Goal: Transaction & Acquisition: Purchase product/service

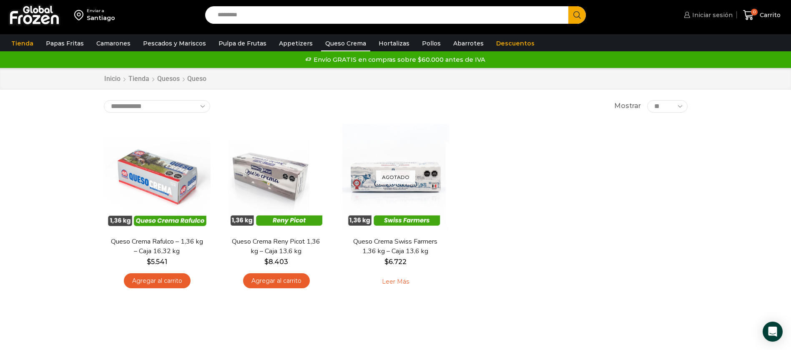
click at [689, 15] on icon at bounding box center [686, 15] width 6 height 6
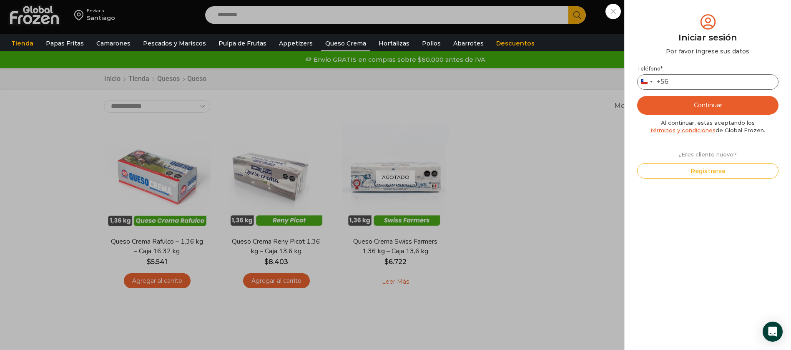
click at [723, 83] on input "Teléfono *" at bounding box center [707, 81] width 141 height 15
click at [709, 84] on input "Teléfono *" at bounding box center [707, 81] width 141 height 15
type input "*********"
click at [703, 103] on button "Continuar" at bounding box center [707, 105] width 141 height 19
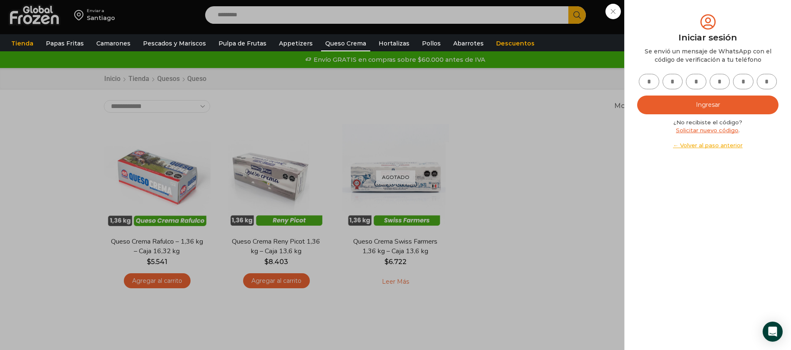
click at [731, 106] on button "Ingresar" at bounding box center [707, 104] width 141 height 19
click at [722, 130] on link "Solicitar nuevo código" at bounding box center [707, 130] width 63 height 7
click at [716, 145] on link "← Volver al paso anterior" at bounding box center [707, 145] width 141 height 8
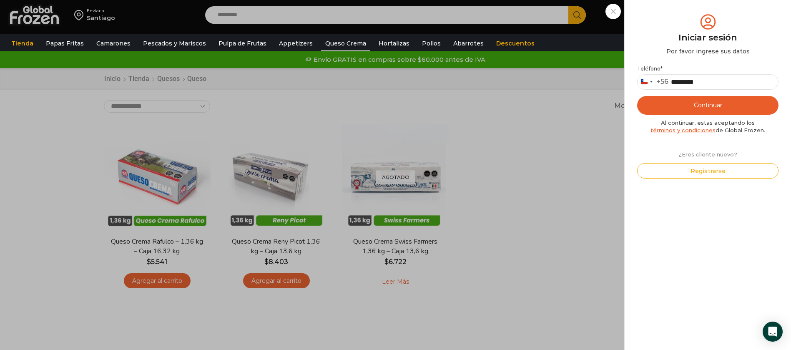
click at [726, 109] on button "Continuar" at bounding box center [707, 105] width 141 height 19
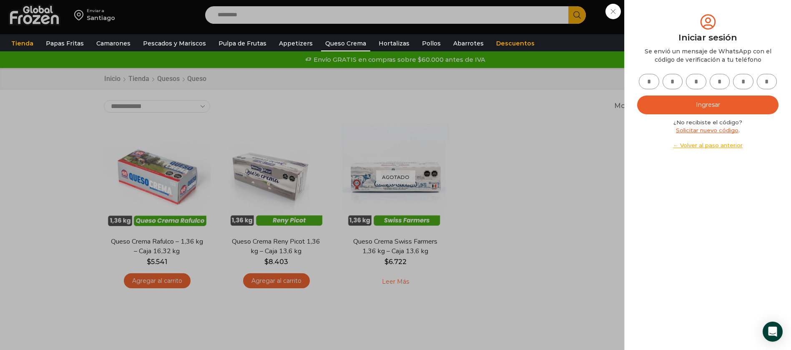
click at [652, 82] on input "text" at bounding box center [648, 81] width 20 height 15
type input "*"
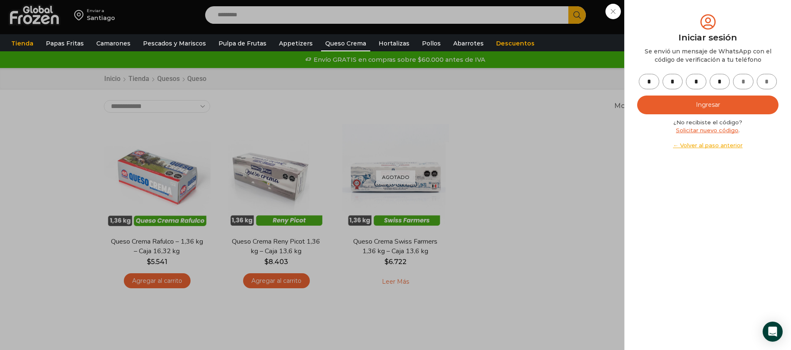
type input "*"
click at [688, 103] on button "Ingresar" at bounding box center [707, 104] width 141 height 19
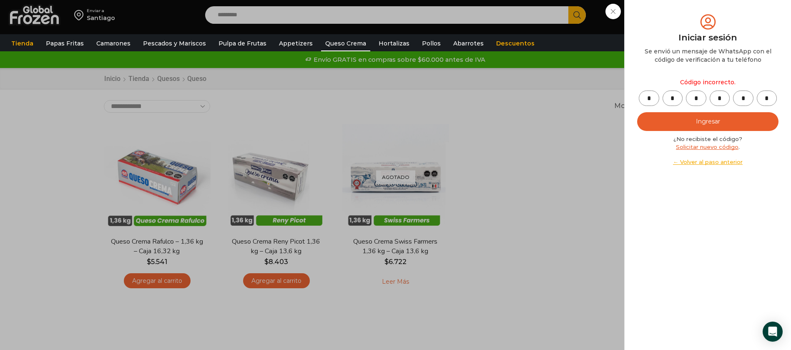
drag, startPoint x: 685, startPoint y: 97, endPoint x: 776, endPoint y: 95, distance: 90.9
click at [776, 95] on div "* * * * * *" at bounding box center [707, 97] width 141 height 15
click at [770, 98] on input "*" at bounding box center [766, 97] width 20 height 15
click at [748, 97] on input "*" at bounding box center [743, 97] width 20 height 15
click at [726, 99] on input "*" at bounding box center [719, 97] width 20 height 15
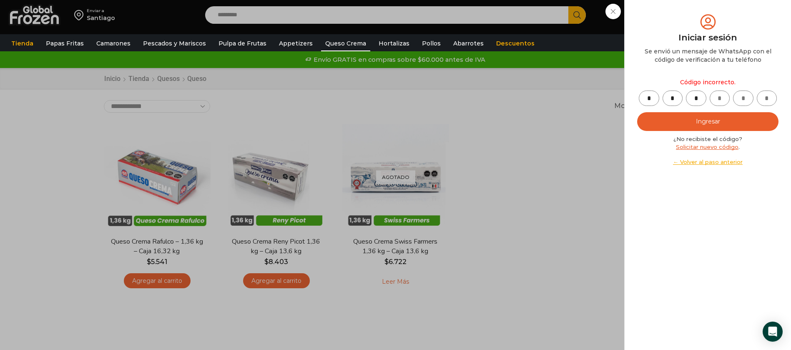
click at [699, 99] on input "*" at bounding box center [696, 97] width 20 height 15
click at [678, 100] on input "*" at bounding box center [672, 97] width 20 height 15
click at [656, 98] on input "*" at bounding box center [648, 97] width 20 height 15
type input "*"
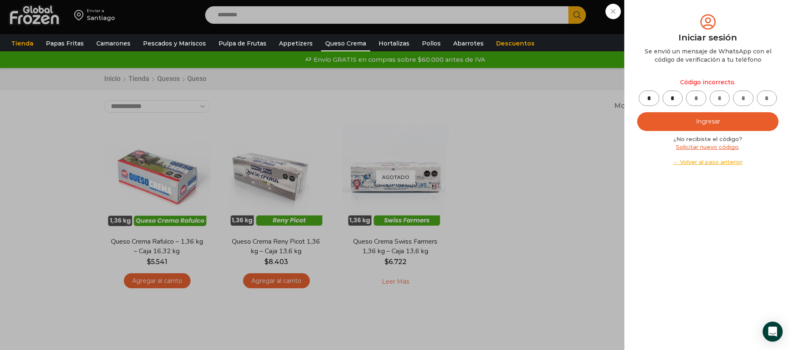
type input "*"
click at [713, 121] on button "Ingresar" at bounding box center [707, 121] width 141 height 19
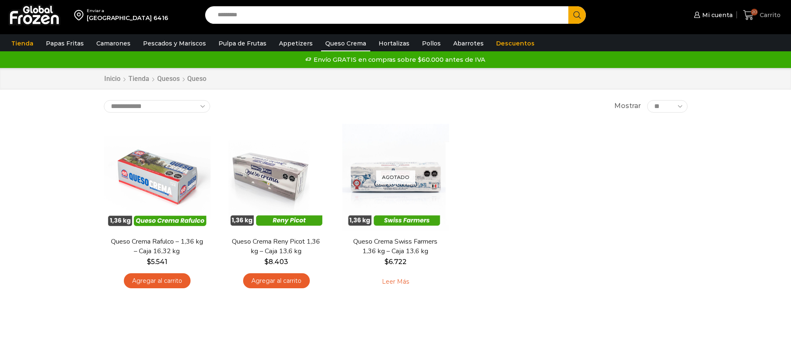
click at [760, 14] on span "Carrito" at bounding box center [768, 15] width 23 height 8
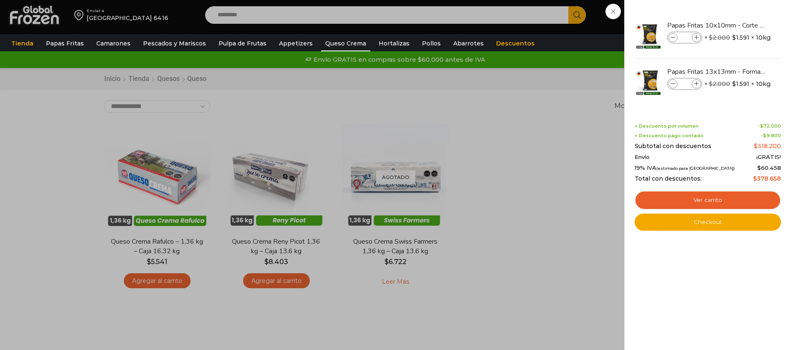
click at [706, 99] on li "Papas Fritas 13x13mm - Formato 2,5 kg - Caja 10 kg Papas Fritas 13x13mm - Forma…" at bounding box center [707, 82] width 148 height 46
click at [714, 198] on link "Ver carrito" at bounding box center [707, 199] width 146 height 19
click at [708, 195] on link "Ver carrito" at bounding box center [707, 199] width 146 height 19
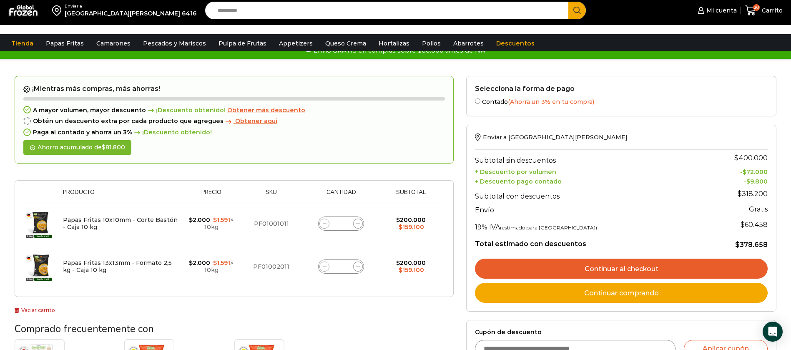
click at [360, 228] on span at bounding box center [358, 223] width 10 height 10
type input "**"
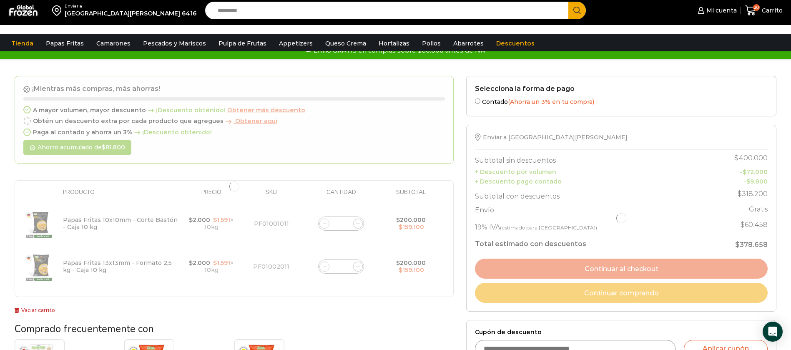
click at [360, 233] on div at bounding box center [234, 186] width 439 height 221
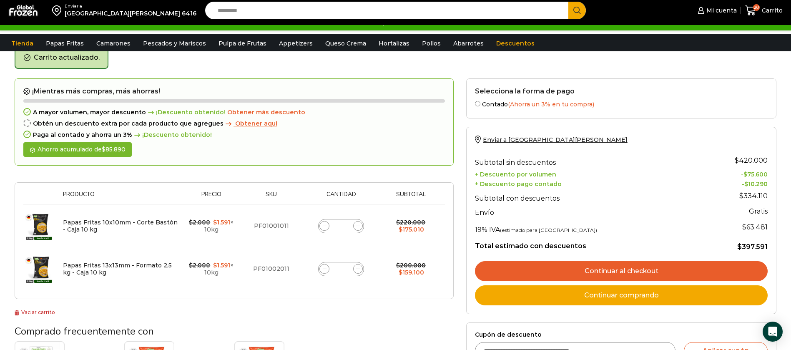
scroll to position [43, 0]
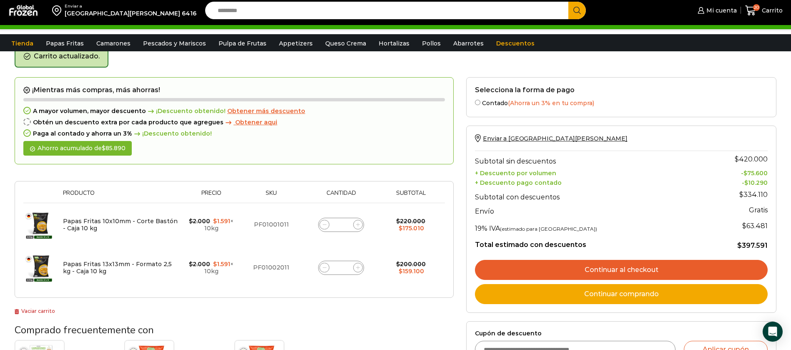
click at [358, 223] on icon at bounding box center [358, 225] width 4 height 4
type input "**"
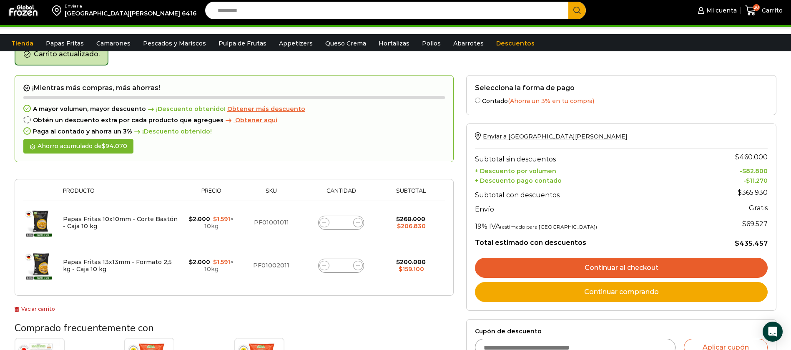
click at [325, 268] on span at bounding box center [324, 265] width 10 height 10
type input "*"
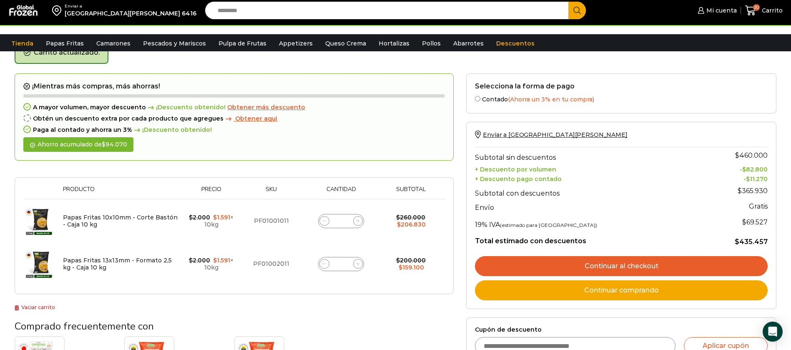
scroll to position [47, 0]
click at [324, 262] on form "¡Mientras más compras, más ahorras! A mayor volumen, mayor descuento ¡Descuento…" at bounding box center [234, 183] width 439 height 221
click at [324, 262] on icon at bounding box center [324, 263] width 4 height 4
type input "*"
click at [324, 262] on icon at bounding box center [324, 263] width 4 height 4
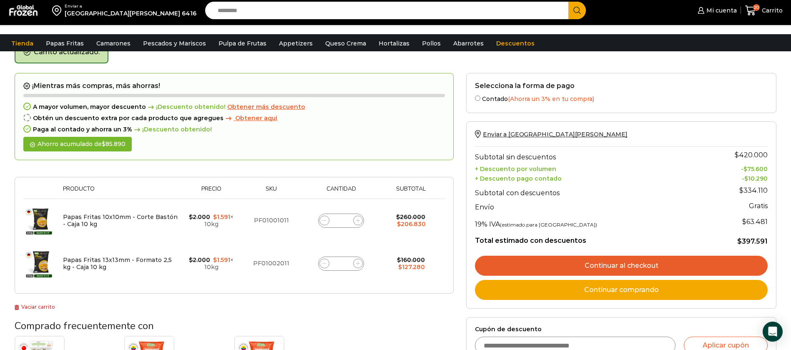
type input "*"
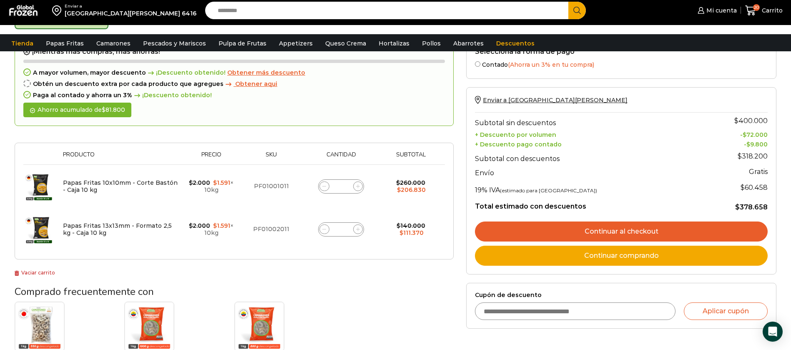
scroll to position [110, 0]
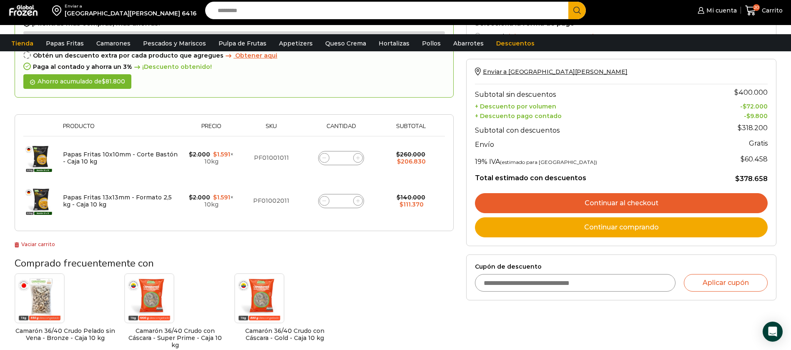
click at [596, 283] on input "Cupón de descuento" at bounding box center [575, 283] width 200 height 18
type input "*********"
click at [715, 280] on button "Aplicar cupón" at bounding box center [725, 283] width 84 height 18
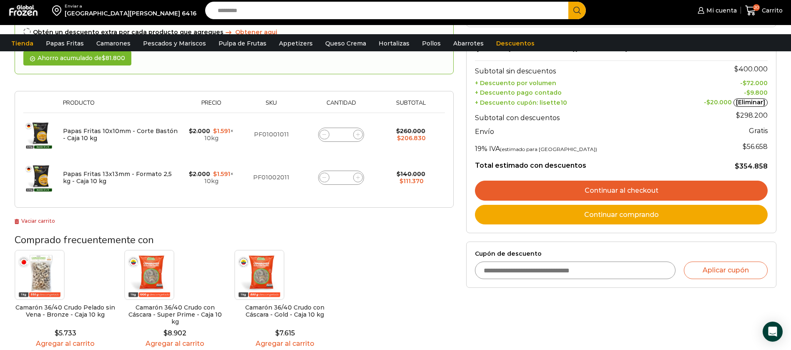
scroll to position [136, 0]
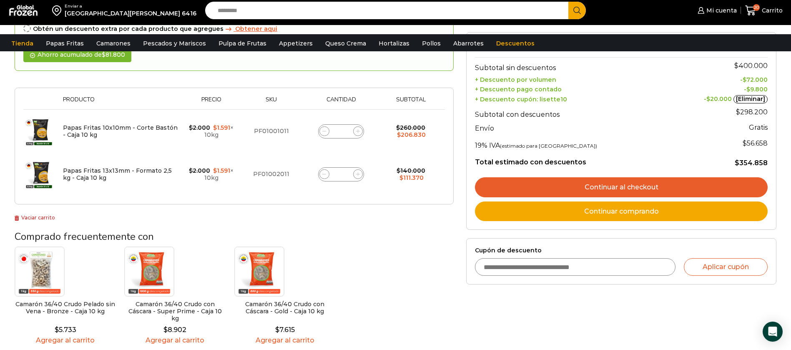
click at [666, 215] on link "Continuar comprando" at bounding box center [621, 211] width 293 height 20
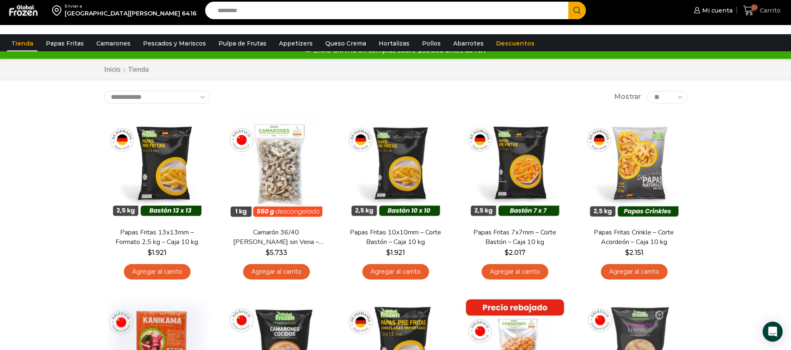
click at [770, 12] on span "Carrito" at bounding box center [768, 10] width 23 height 8
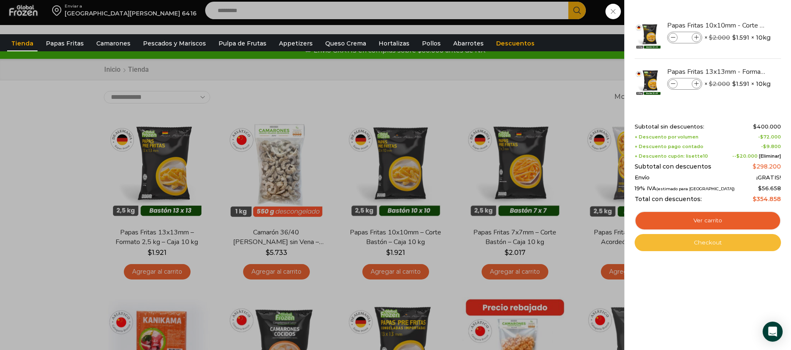
click at [709, 242] on link "Checkout" at bounding box center [707, 243] width 146 height 18
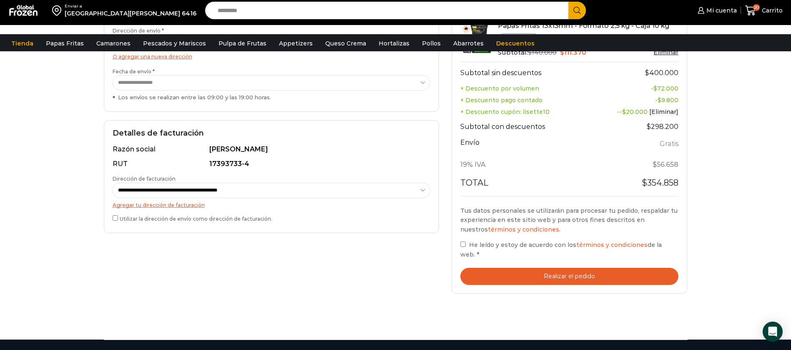
scroll to position [188, 0]
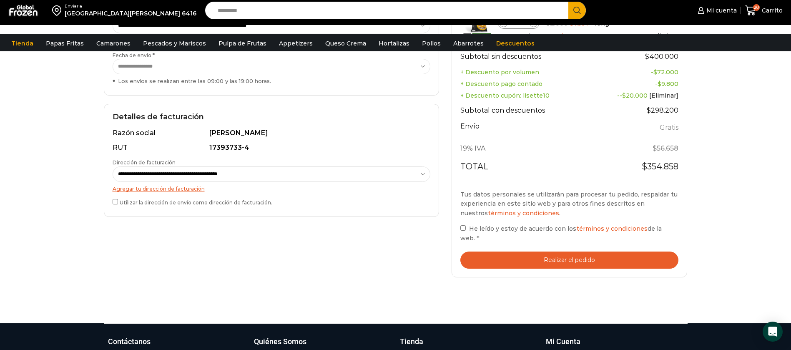
click at [534, 252] on button "Realizar el pedido" at bounding box center [569, 259] width 218 height 17
